Goal: Task Accomplishment & Management: Manage account settings

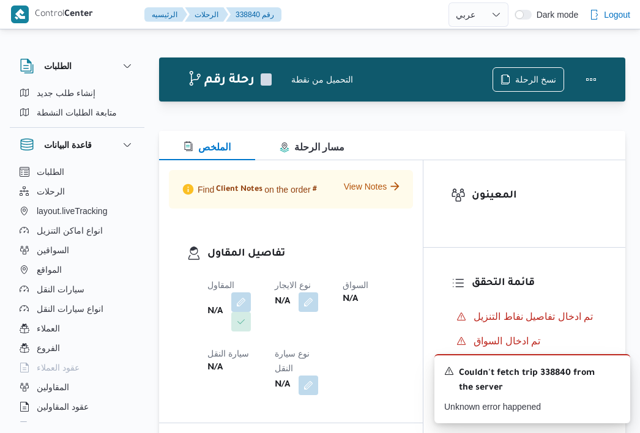
select select "ar"
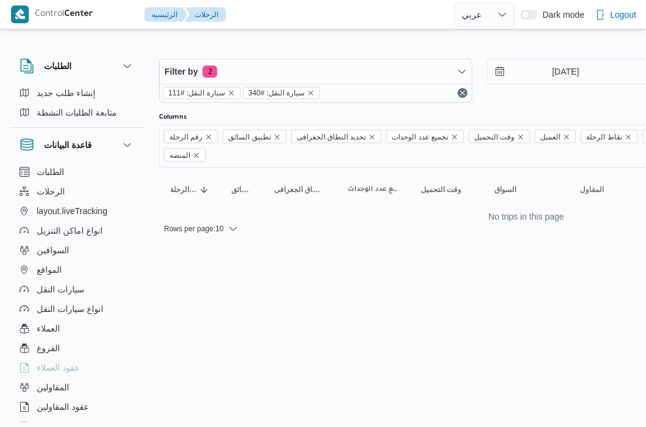
select select "ar"
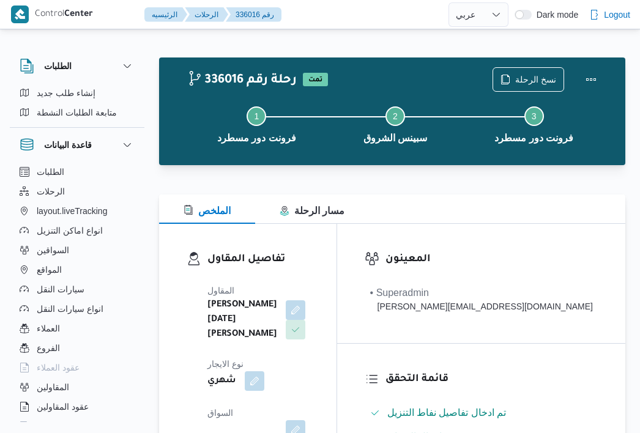
select select "ar"
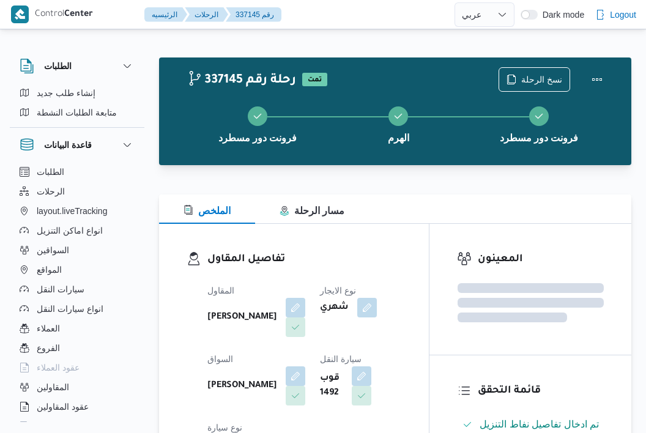
select select "ar"
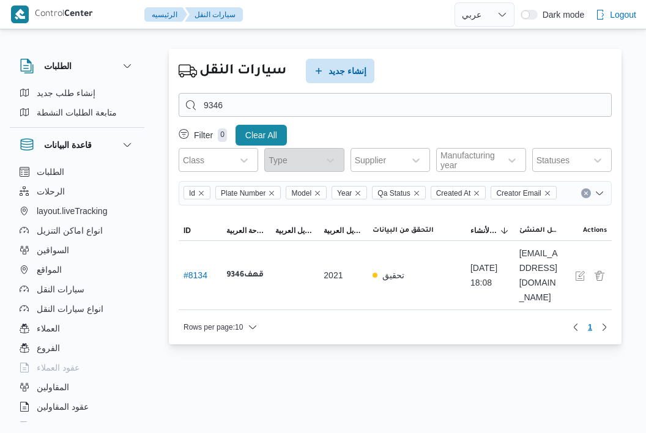
select select "ar"
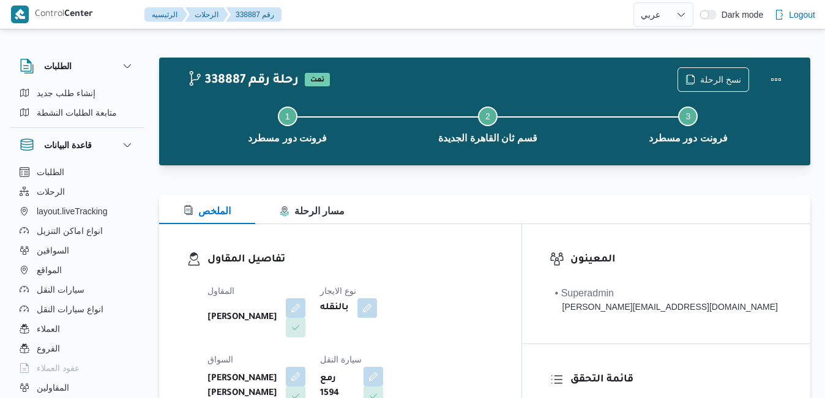
select select "ar"
click at [460, 218] on div "الملخص مسار الرحلة" at bounding box center [484, 209] width 651 height 29
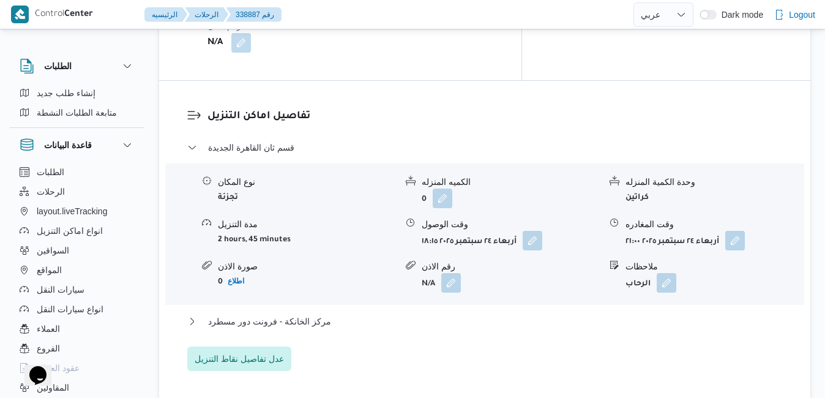
scroll to position [1004, 0]
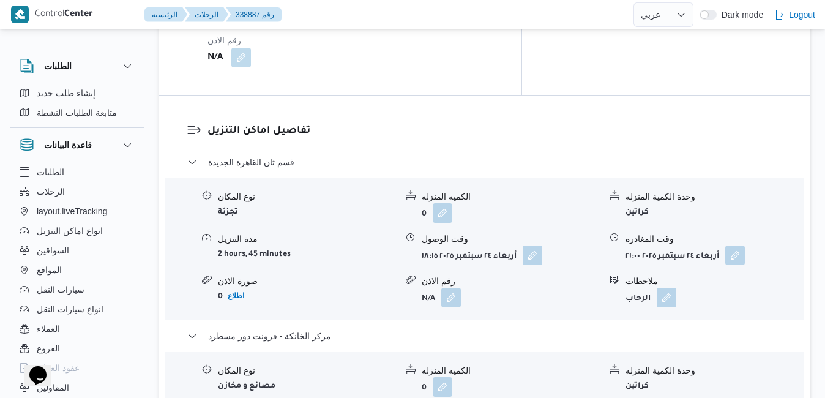
scroll to position [1102, 0]
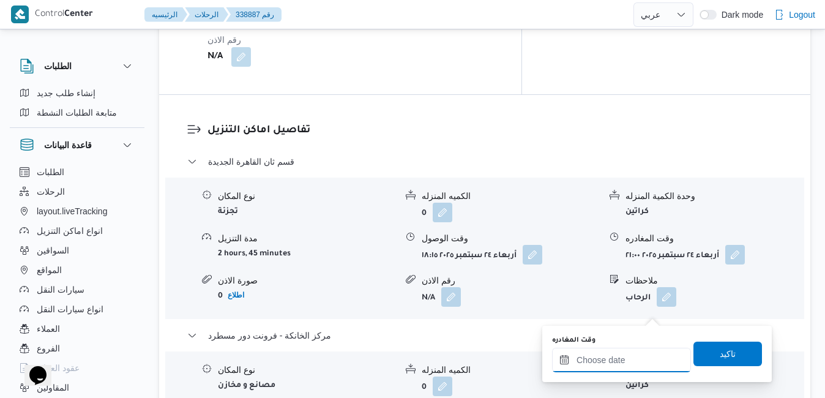
click at [604, 361] on input "وقت المغادره" at bounding box center [621, 360] width 139 height 24
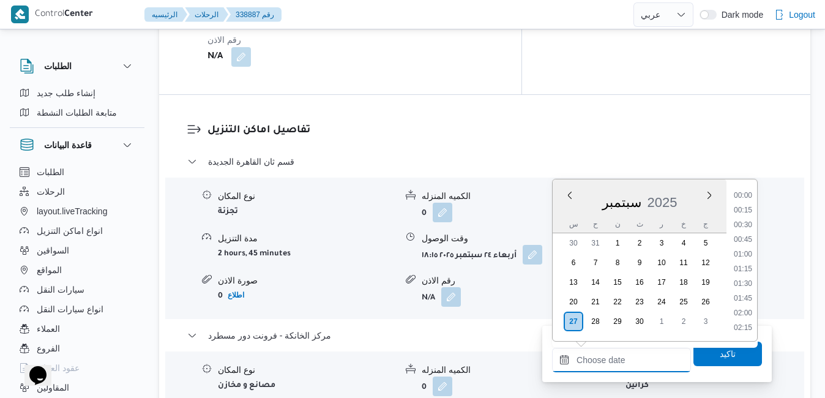
scroll to position [733, 0]
click at [561, 217] on div "س ح ن ث ر خ ج" at bounding box center [640, 223] width 174 height 17
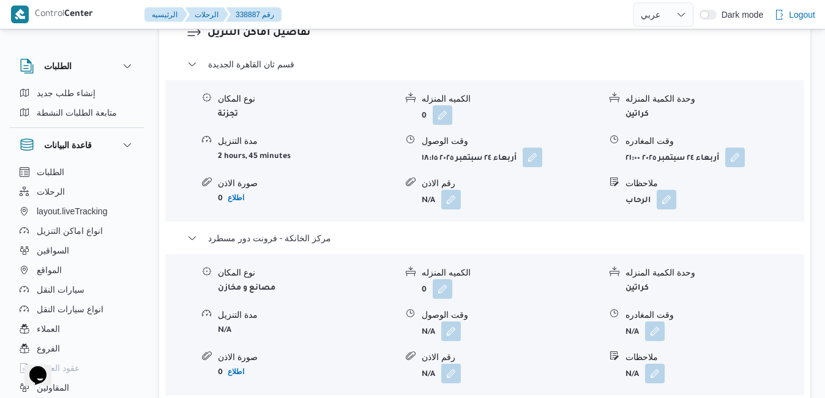
scroll to position [1200, 0]
click at [655, 320] on button "button" at bounding box center [655, 330] width 20 height 20
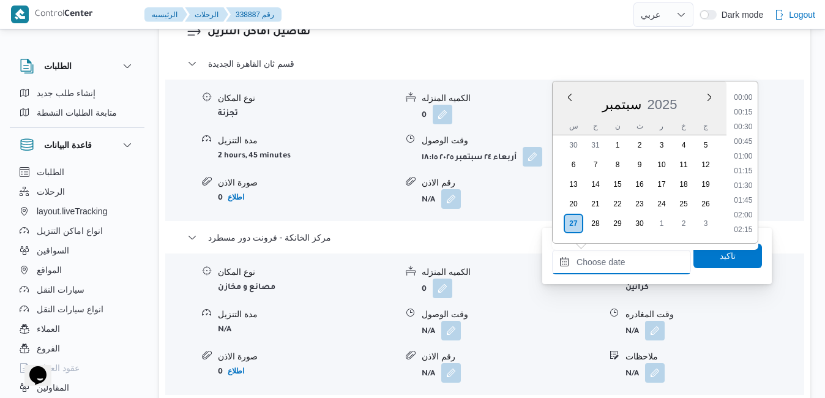
click at [597, 261] on input "وقت المغادره" at bounding box center [621, 262] width 139 height 24
click at [564, 125] on div "س" at bounding box center [574, 126] width 20 height 17
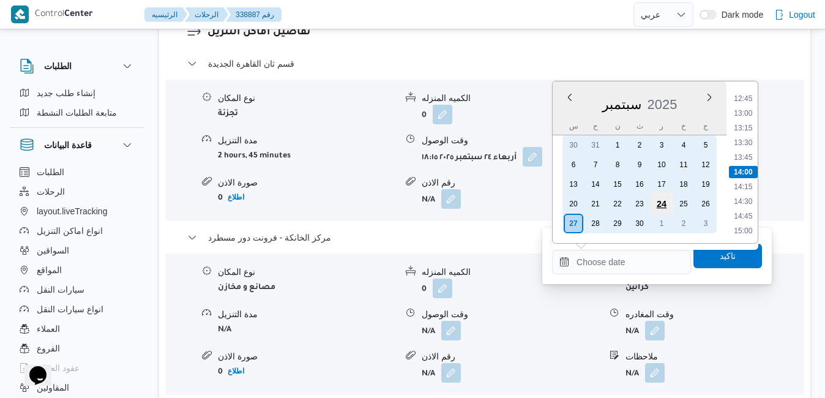
click at [663, 205] on div "24" at bounding box center [661, 203] width 23 height 23
type input "[DATE] ٠٠:٠٠"
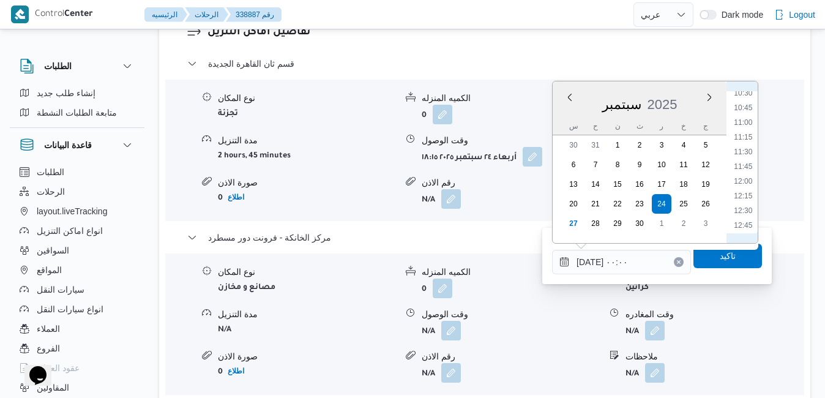
scroll to position [704, 0]
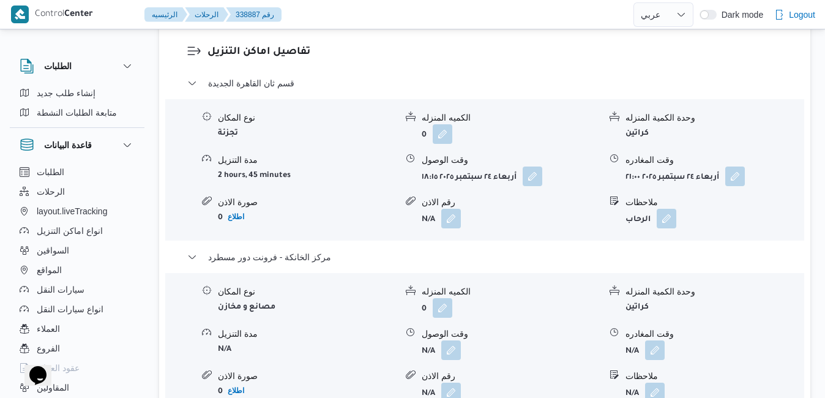
scroll to position [1204, 0]
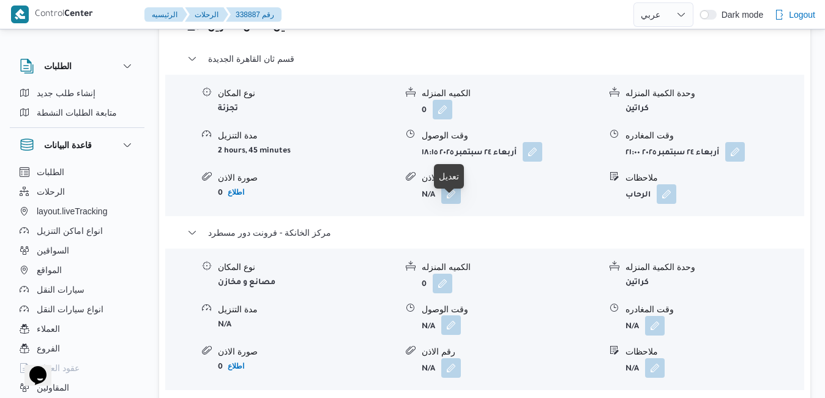
click at [449, 315] on button "button" at bounding box center [451, 325] width 20 height 20
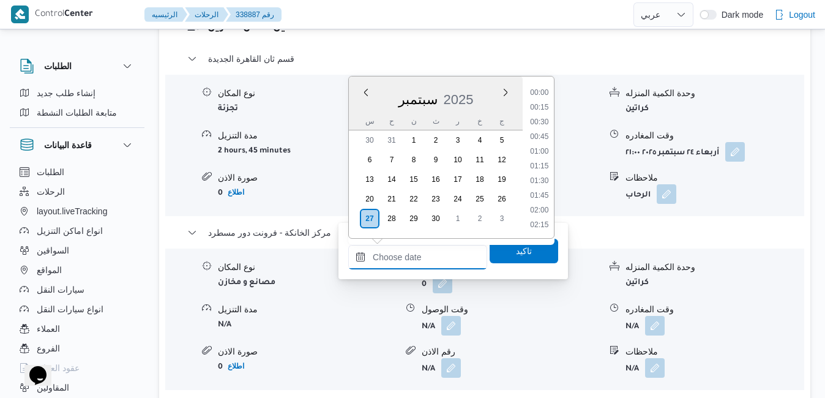
drag, startPoint x: 411, startPoint y: 261, endPoint x: 433, endPoint y: 250, distance: 24.9
click at [411, 261] on input "وقت الوصول" at bounding box center [417, 257] width 139 height 24
click at [362, 109] on div "[DATE]" at bounding box center [436, 96] width 174 height 31
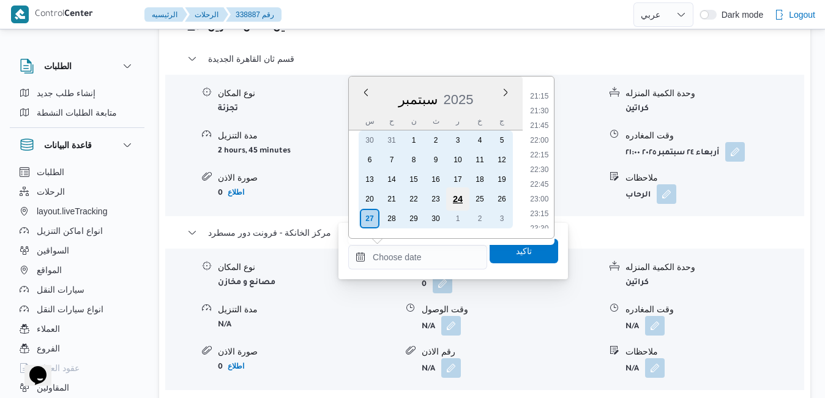
click at [456, 197] on div "24" at bounding box center [457, 198] width 23 height 23
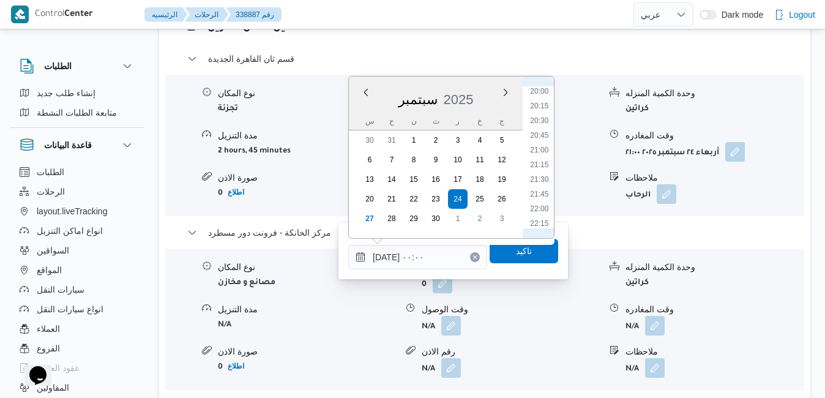
scroll to position [1201, 0]
click at [546, 166] on li "21:45" at bounding box center [539, 169] width 28 height 12
type input "[DATE] ٢١:٤٥"
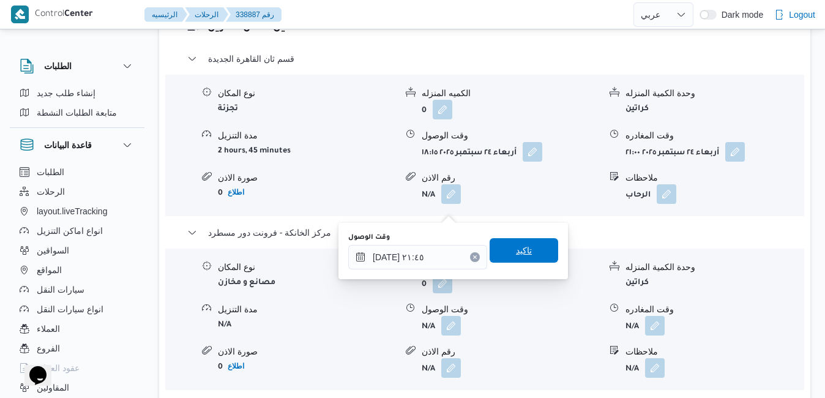
click at [517, 251] on span "تاكيد" at bounding box center [524, 250] width 16 height 15
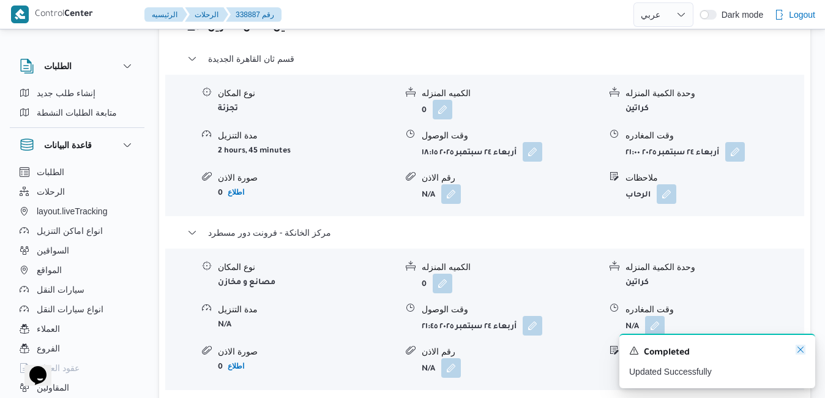
click at [802, 351] on icon "Dismiss toast" at bounding box center [801, 350] width 10 height 10
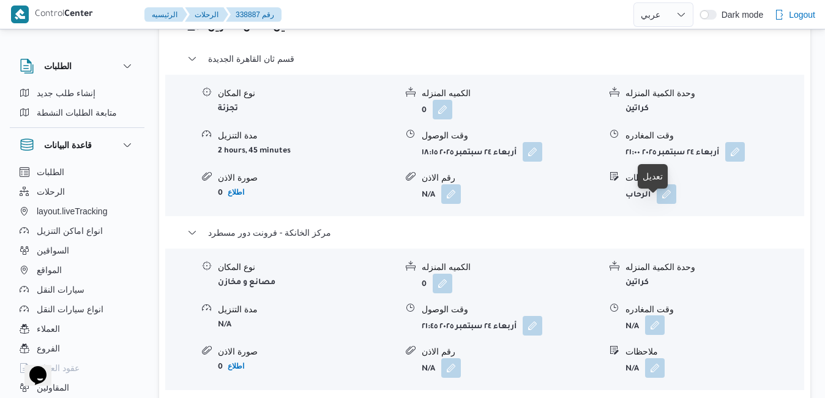
click at [659, 315] on button "button" at bounding box center [655, 325] width 20 height 20
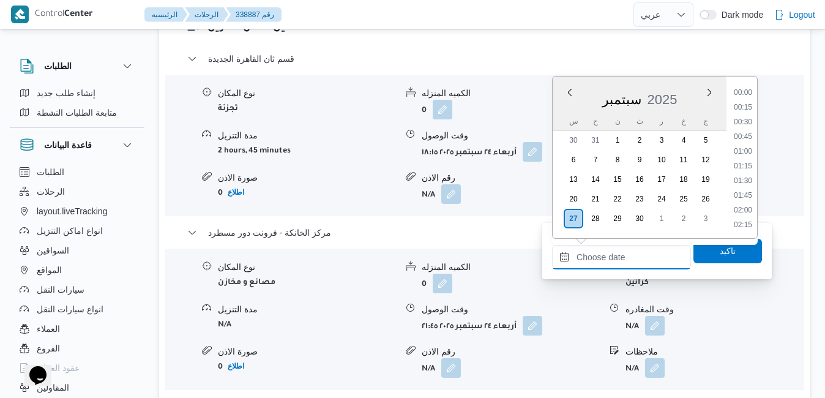
click at [622, 262] on input "وقت المغادره" at bounding box center [621, 257] width 139 height 24
click at [564, 113] on div "س" at bounding box center [574, 121] width 20 height 17
click at [747, 139] on li "22:00" at bounding box center [743, 140] width 28 height 12
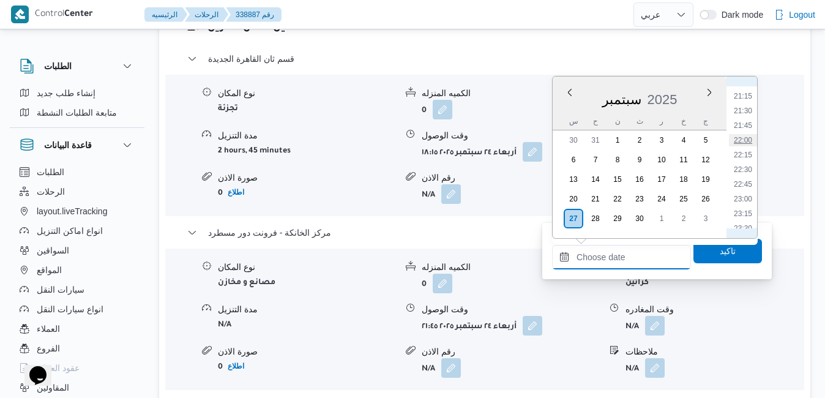
type input "[DATE] ٢٢:٠٠"
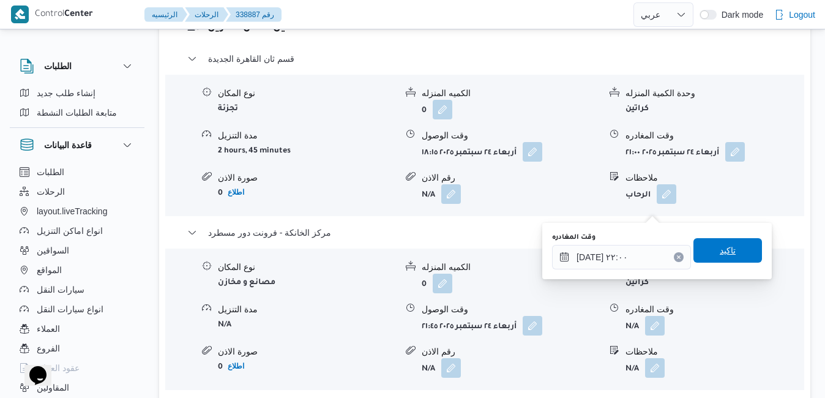
click at [708, 253] on span "تاكيد" at bounding box center [727, 250] width 69 height 24
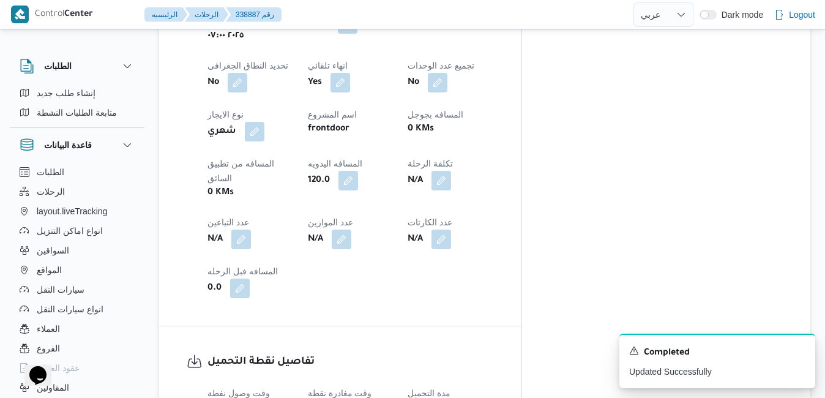
scroll to position [0, 0]
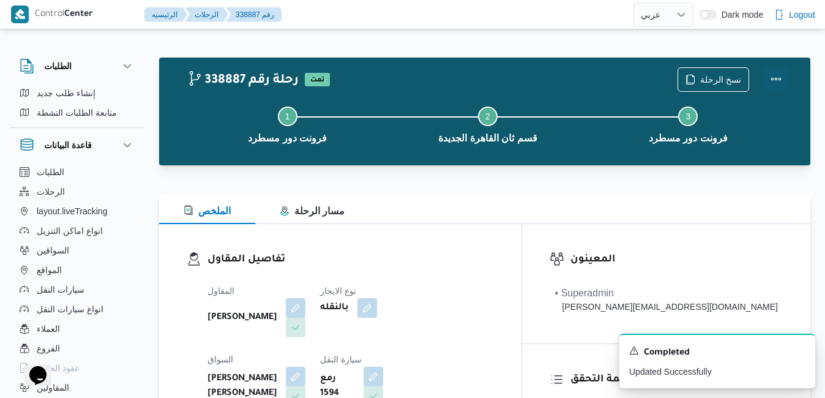
click at [774, 75] on button "Actions" at bounding box center [776, 79] width 24 height 24
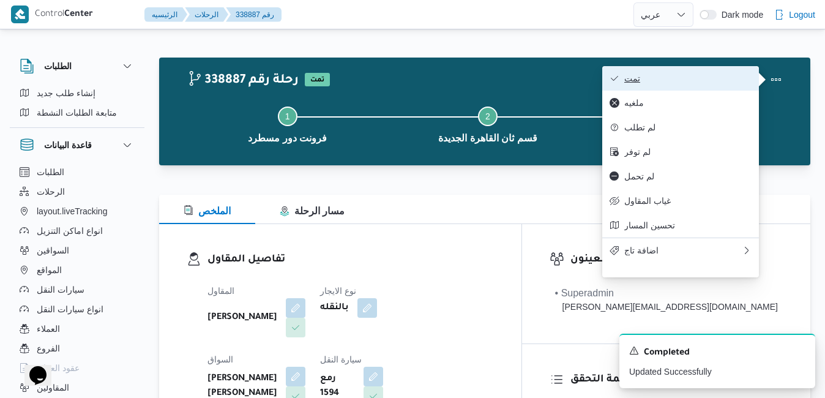
click at [728, 83] on span "تمت" at bounding box center [687, 78] width 127 height 10
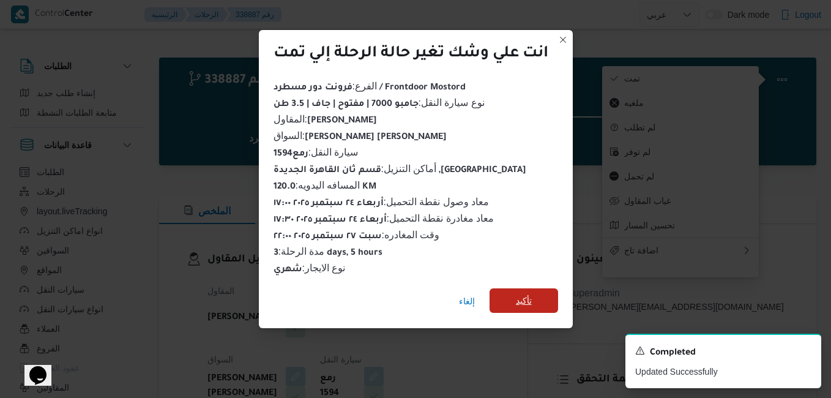
click at [551, 304] on span "تأكيد" at bounding box center [524, 300] width 69 height 24
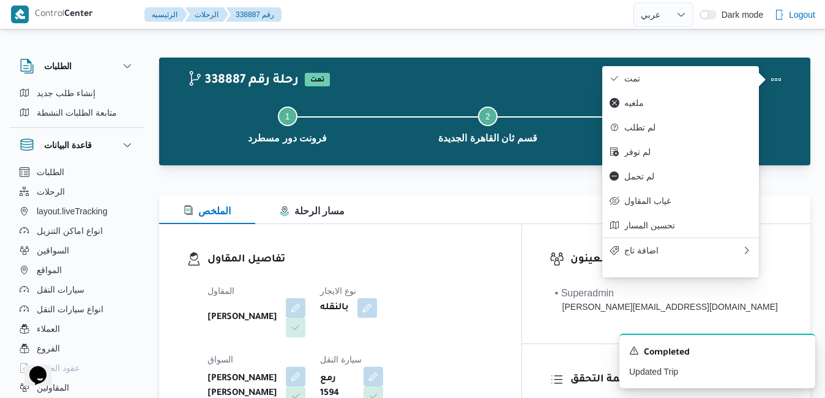
click at [501, 346] on div "المقاول [PERSON_NAME] نوع الايجار بالنقله السواق [PERSON_NAME] [PERSON_NAME] سي…" at bounding box center [350, 381] width 301 height 211
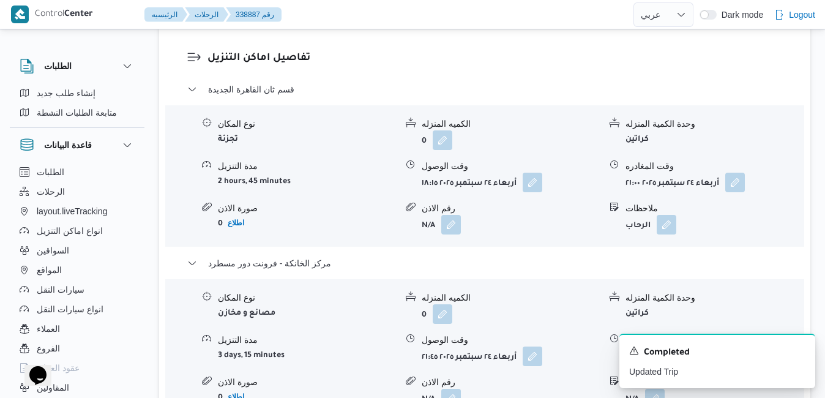
scroll to position [1175, 0]
